Goal: Navigation & Orientation: Find specific page/section

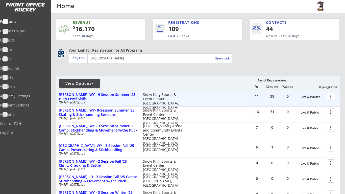
click at [330, 96] on div at bounding box center [331, 96] width 9 height 9
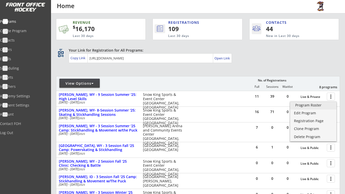
click at [322, 107] on link "Program Roster" at bounding box center [313, 106] width 46 height 8
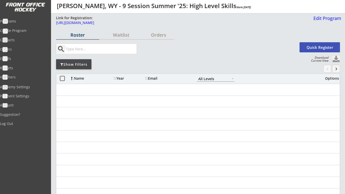
select select ""All Levels""
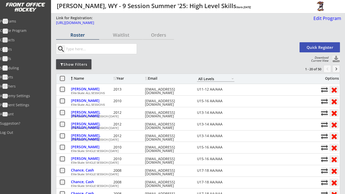
click at [81, 64] on div "Show Filters" at bounding box center [73, 64] width 35 height 5
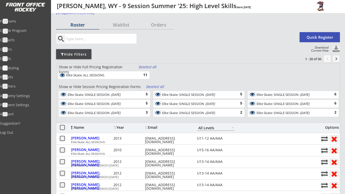
scroll to position [19, 0]
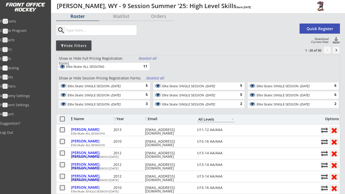
click at [158, 76] on div "Deselect all" at bounding box center [155, 77] width 19 height 5
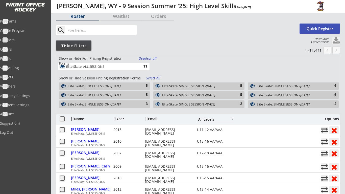
click at [254, 93] on button at bounding box center [252, 94] width 8 height 5
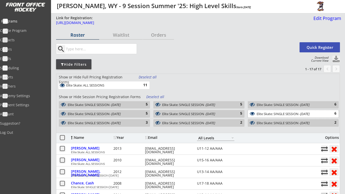
scroll to position [0, 0]
click at [16, 23] on div "Programs" at bounding box center [23, 21] width 45 height 4
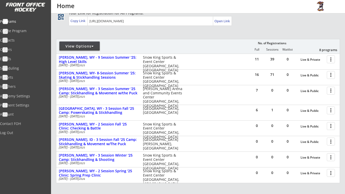
scroll to position [38, 0]
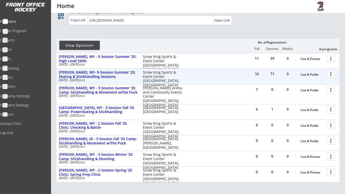
click at [331, 72] on div at bounding box center [331, 73] width 9 height 9
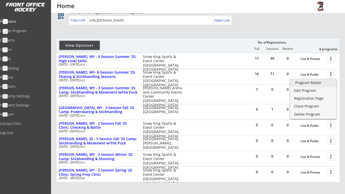
click at [320, 82] on div "Program Roster" at bounding box center [313, 83] width 36 height 4
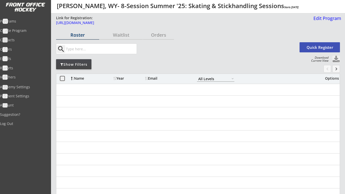
select select ""All Levels""
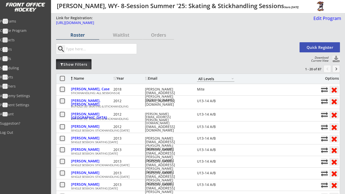
click at [88, 66] on div "Show Filters" at bounding box center [73, 64] width 35 height 5
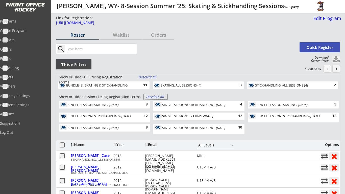
click at [161, 96] on div "Deselect all" at bounding box center [155, 96] width 19 height 5
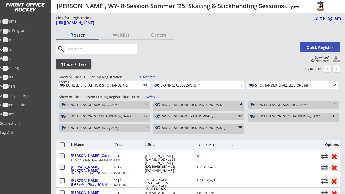
click at [270, 87] on div "STICKHANDLING: ALL SESSIONS (4)" at bounding box center [289, 85] width 69 height 5
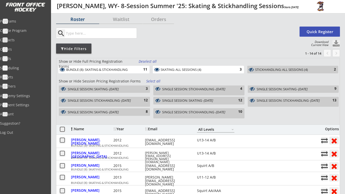
scroll to position [17, 0]
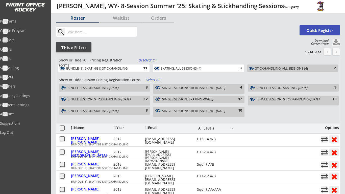
click at [229, 70] on div "SKATING: ALL SESSIONS (4)" at bounding box center [196, 68] width 70 height 5
click at [269, 66] on div "STICKHANDLING: ALL SESSIONS (4)" at bounding box center [289, 68] width 69 height 4
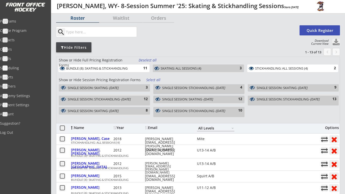
click at [136, 100] on div "SINGLE SESSION: STICKHANDLING - [DATE] 12" at bounding box center [104, 100] width 91 height 10
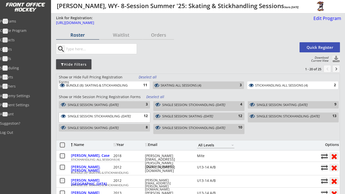
scroll to position [0, 0]
